Goal: Check status: Check status

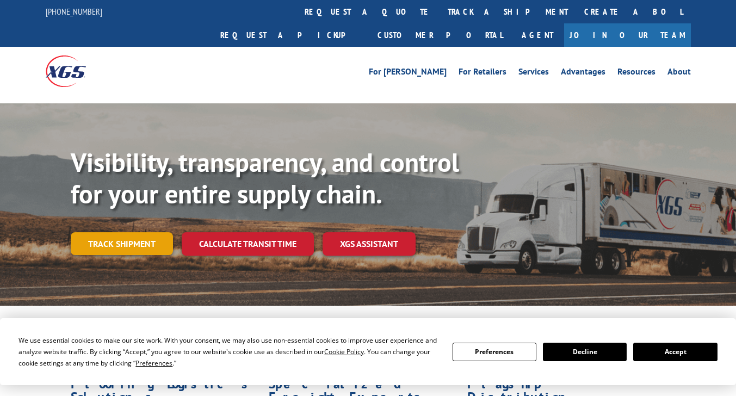
click at [123, 232] on link "Track shipment" at bounding box center [122, 243] width 102 height 23
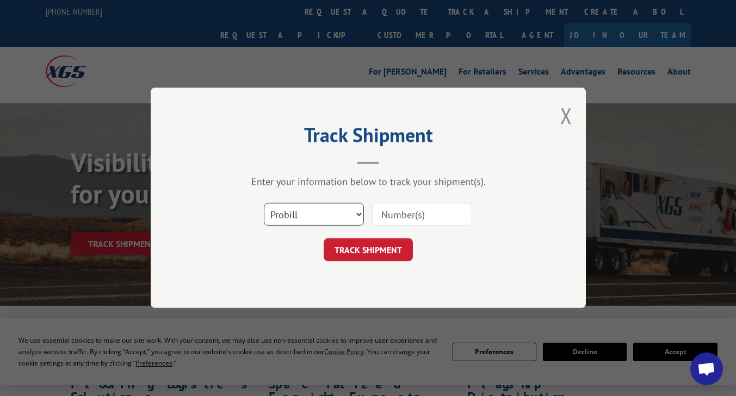
drag, startPoint x: 338, startPoint y: 214, endPoint x: 329, endPoint y: 219, distance: 11.2
click at [338, 214] on select "Select category... Probill BOL PO" at bounding box center [314, 214] width 100 height 23
select select "bol"
click at [264, 203] on select "Select category... Probill BOL PO" at bounding box center [314, 214] width 100 height 23
click at [390, 212] on input at bounding box center [422, 214] width 100 height 23
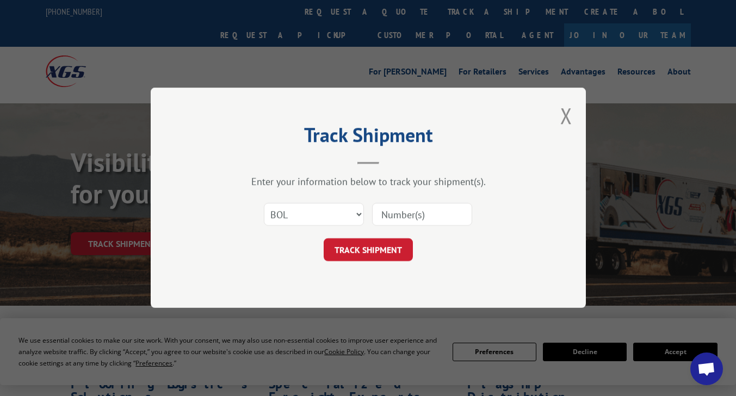
paste input "5491420"
type input "5491420"
click at [381, 251] on button "TRACK SHIPMENT" at bounding box center [368, 250] width 89 height 23
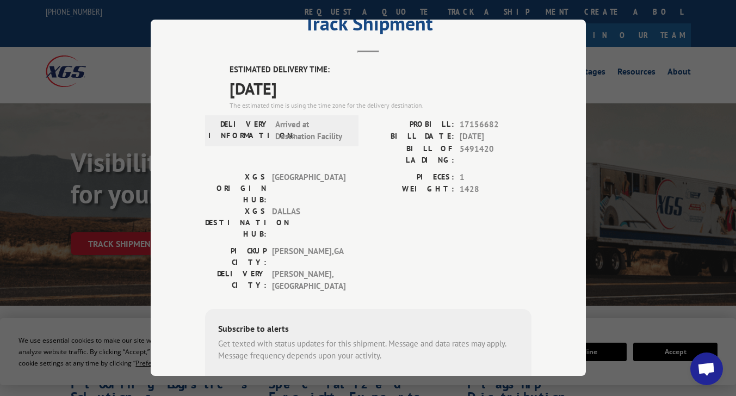
scroll to position [54, 0]
